Goal: Task Accomplishment & Management: Manage account settings

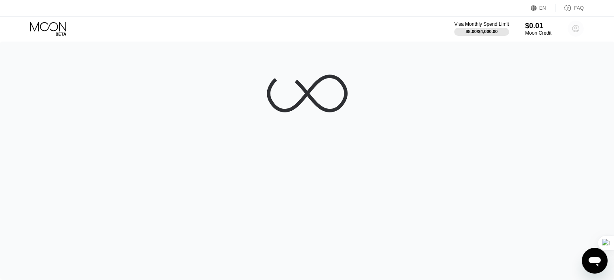
click at [572, 25] on circle at bounding box center [575, 29] width 16 height 16
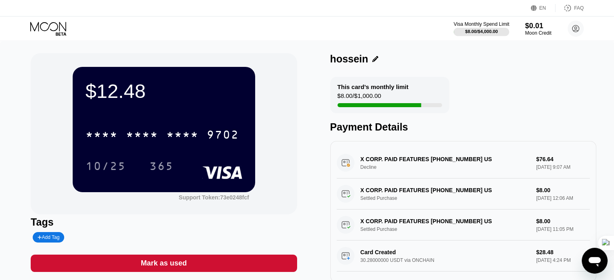
click at [466, 27] on div "Visa Monthly Spend Limit" at bounding box center [482, 24] width 56 height 6
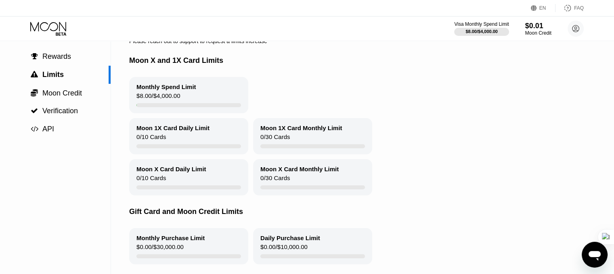
scroll to position [67, 0]
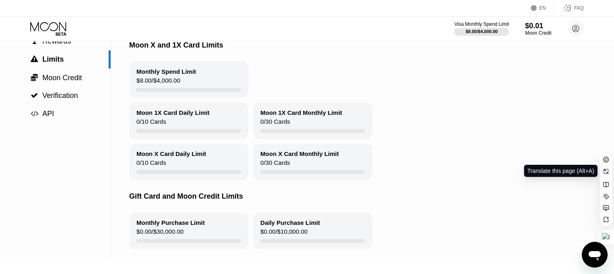
click at [603, 165] on div at bounding box center [606, 166] width 10 height 22
click at [605, 169] on icon at bounding box center [606, 171] width 6 height 6
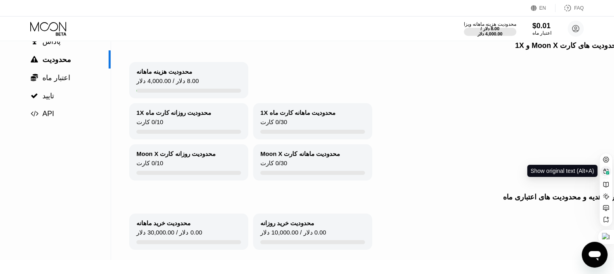
click at [604, 172] on icon at bounding box center [606, 171] width 6 height 6
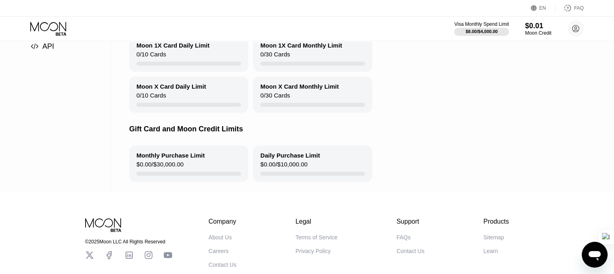
scroll to position [0, 0]
